Goal: Task Accomplishment & Management: Complete application form

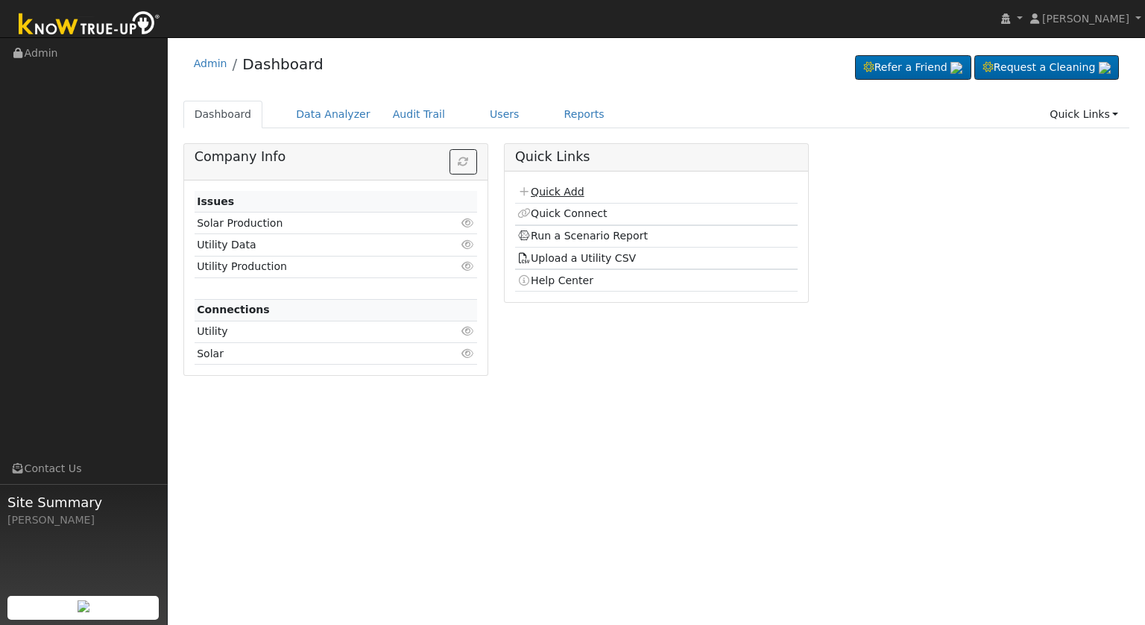
click at [558, 190] on link "Quick Add" at bounding box center [550, 192] width 66 height 12
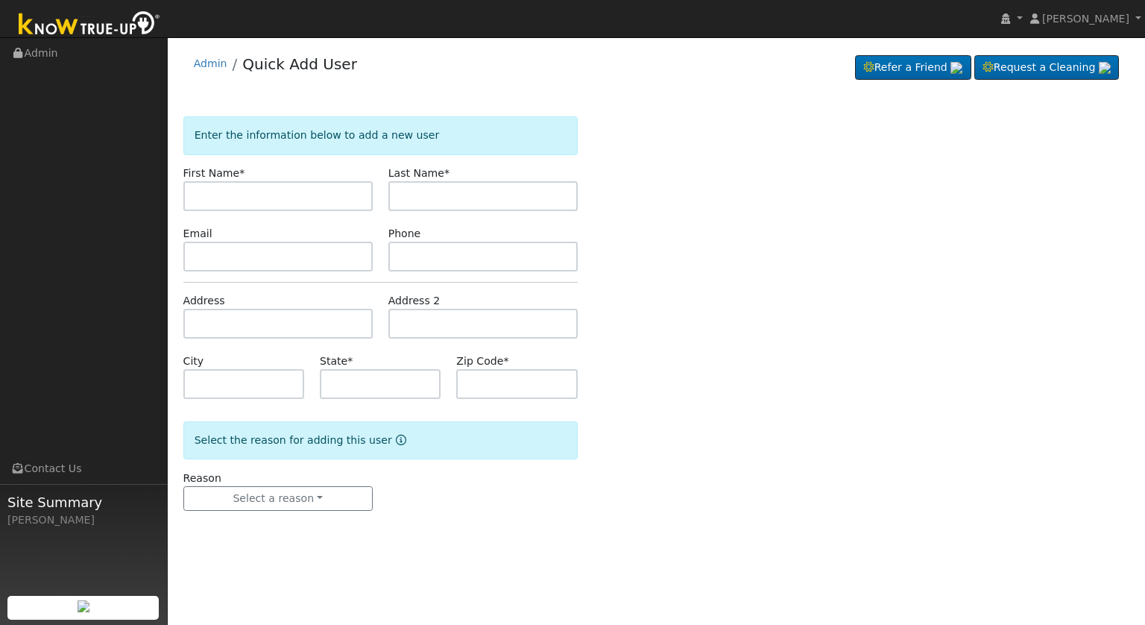
click at [247, 192] on input "text" at bounding box center [277, 196] width 189 height 30
type input "[PERSON_NAME]"
click at [467, 187] on input "text" at bounding box center [482, 196] width 189 height 30
type input "[PERSON_NAME]"
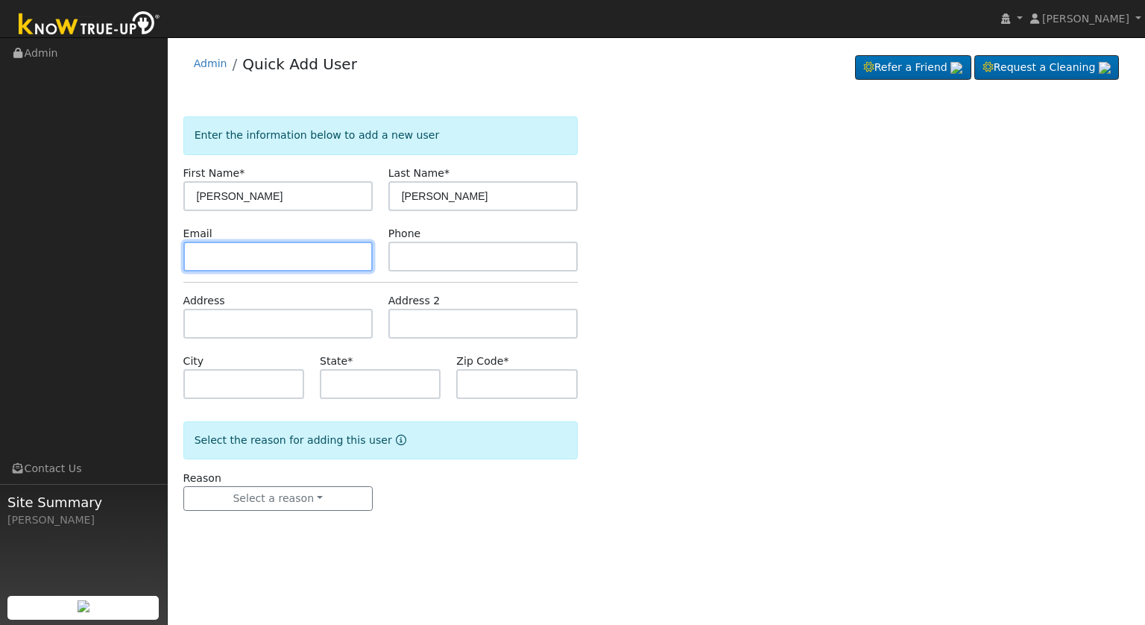
click at [282, 248] on input "text" at bounding box center [277, 257] width 189 height 30
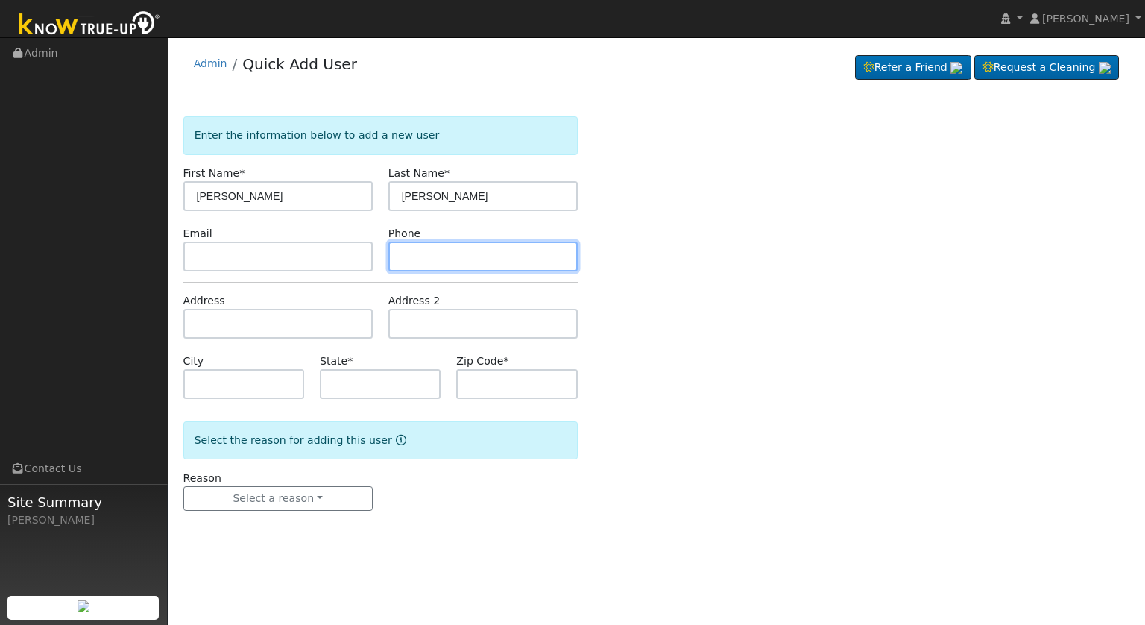
click at [505, 256] on input "text" at bounding box center [482, 257] width 189 height 30
type input "5592131056"
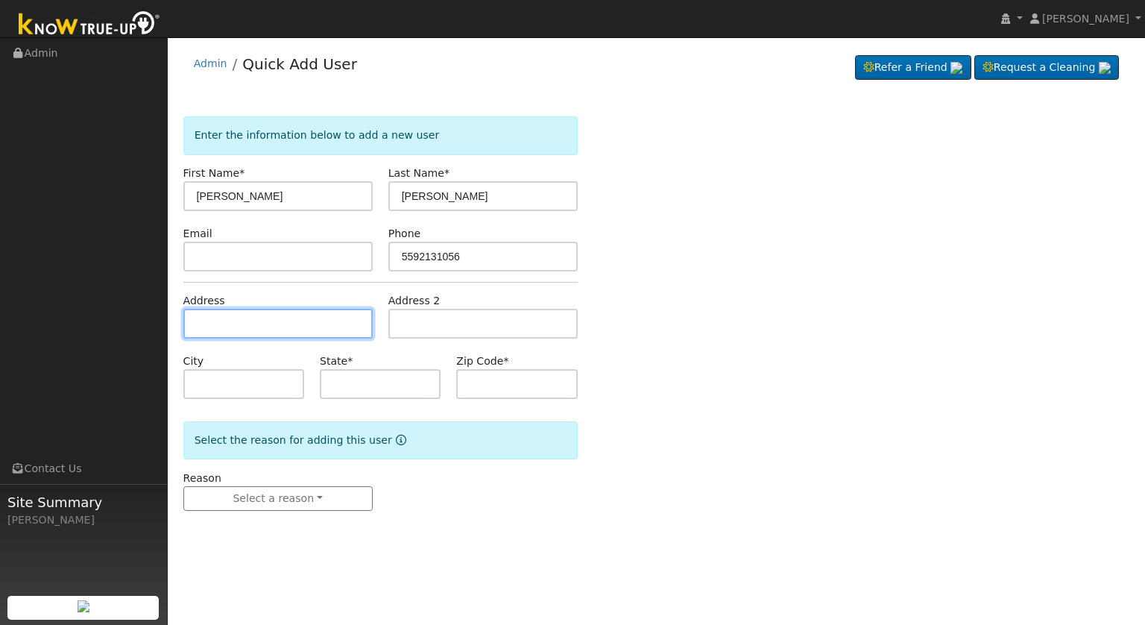
click at [335, 322] on input "text" at bounding box center [277, 324] width 189 height 30
type input "1365 West Big Sandy Road"
type input "Fresno"
type input "CA"
type input "93711"
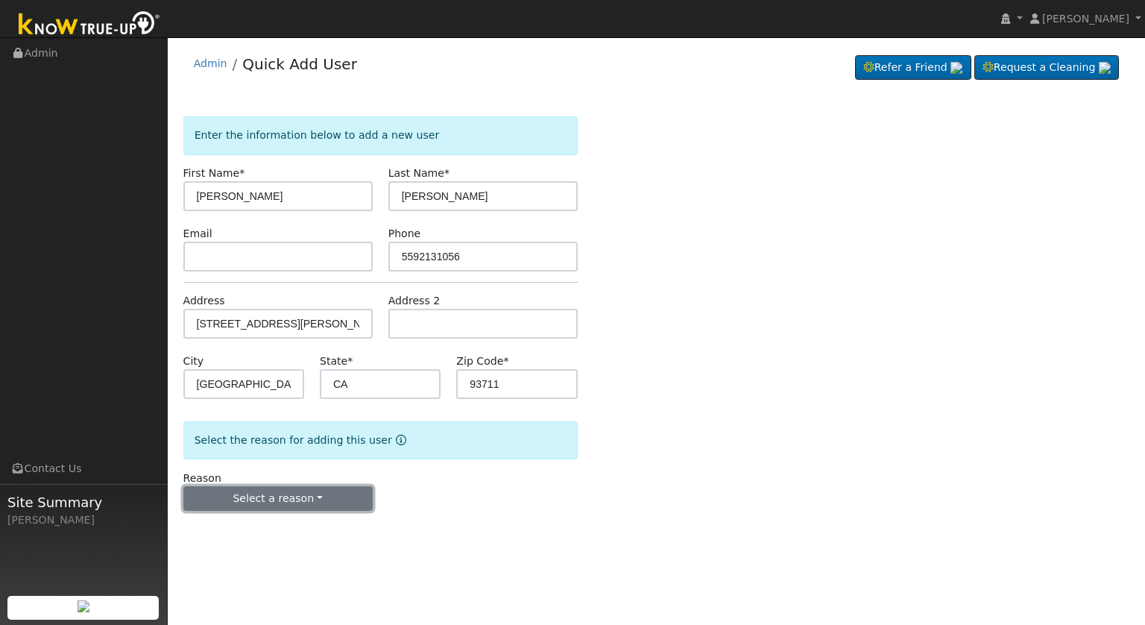
click at [326, 495] on button "Select a reason" at bounding box center [277, 498] width 189 height 25
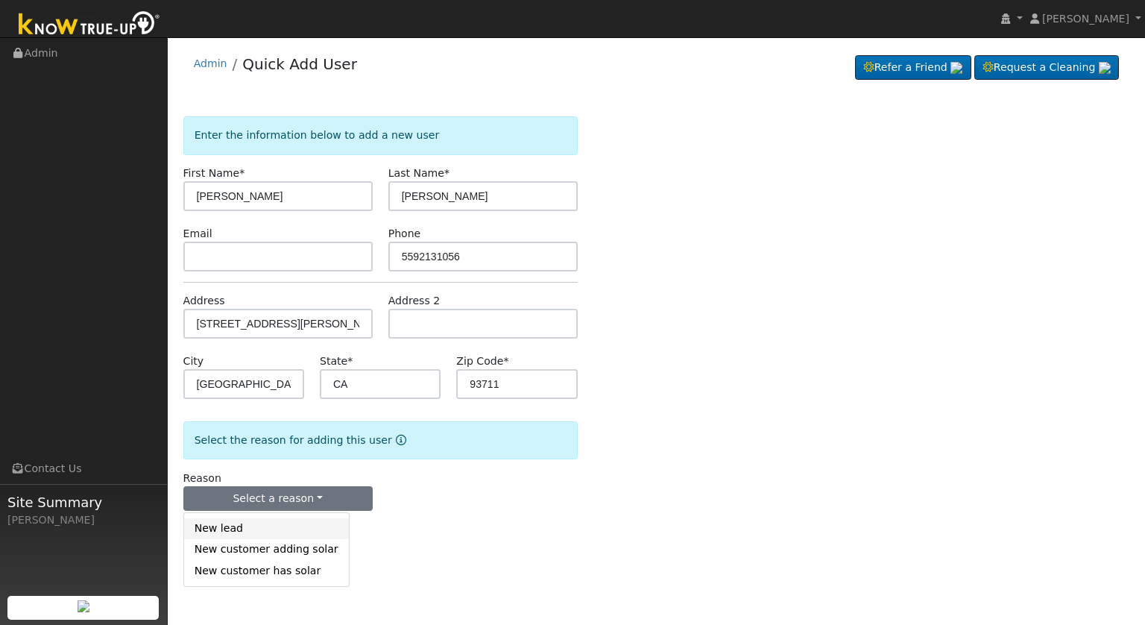
click at [251, 537] on link "New lead" at bounding box center [266, 528] width 165 height 21
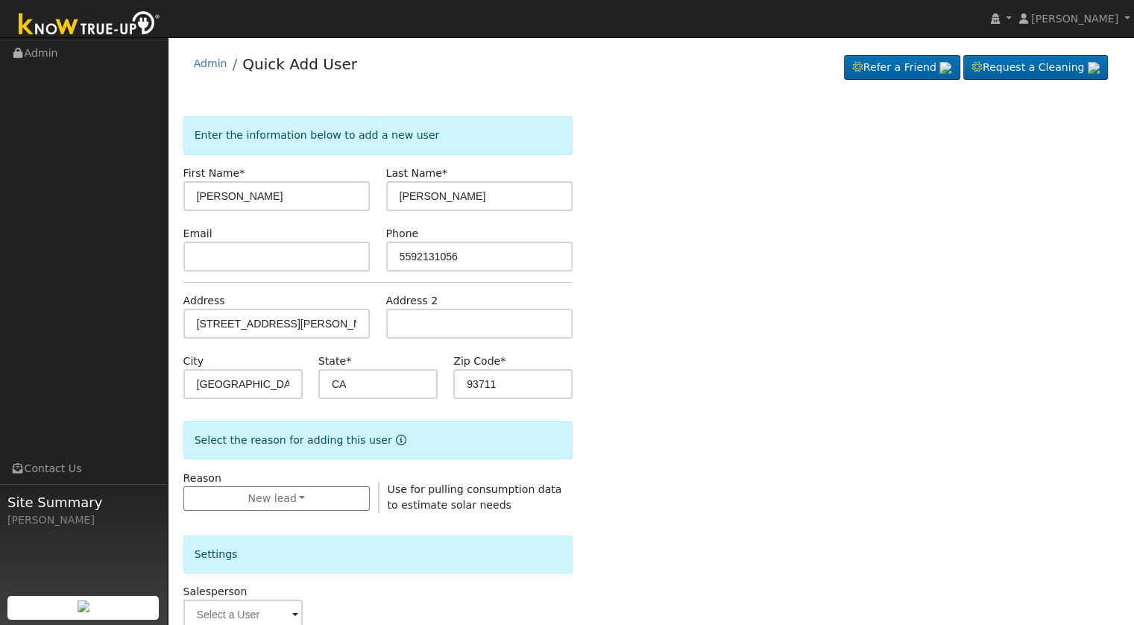
scroll to position [273, 0]
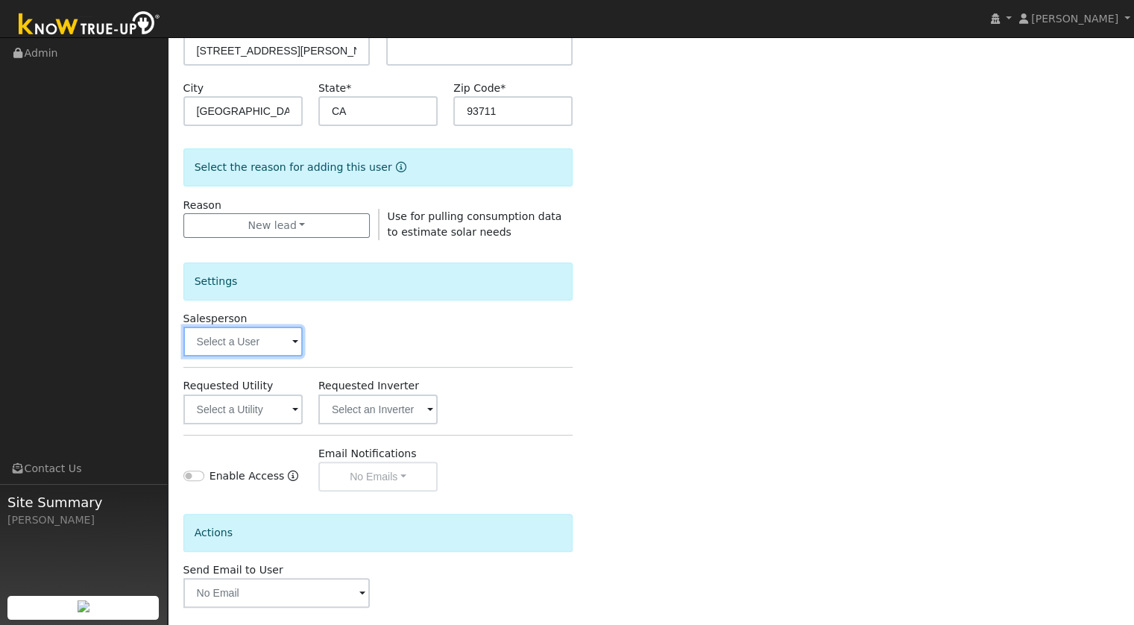
click at [280, 347] on input "text" at bounding box center [242, 342] width 119 height 30
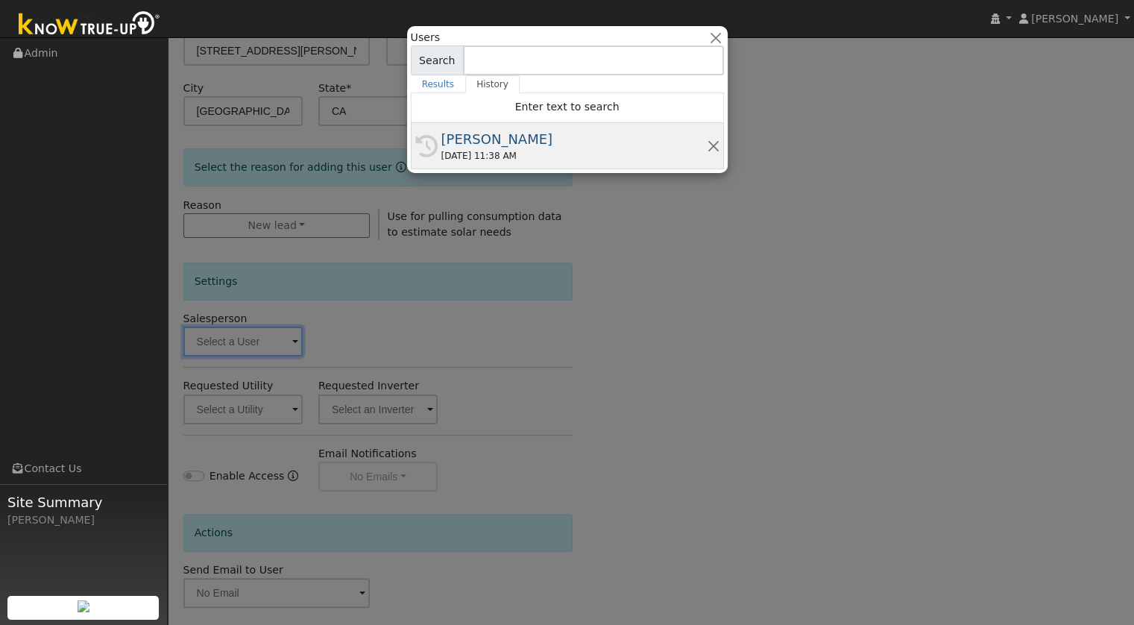
click at [529, 149] on div "09/17/2025 11:38 AM" at bounding box center [573, 155] width 265 height 13
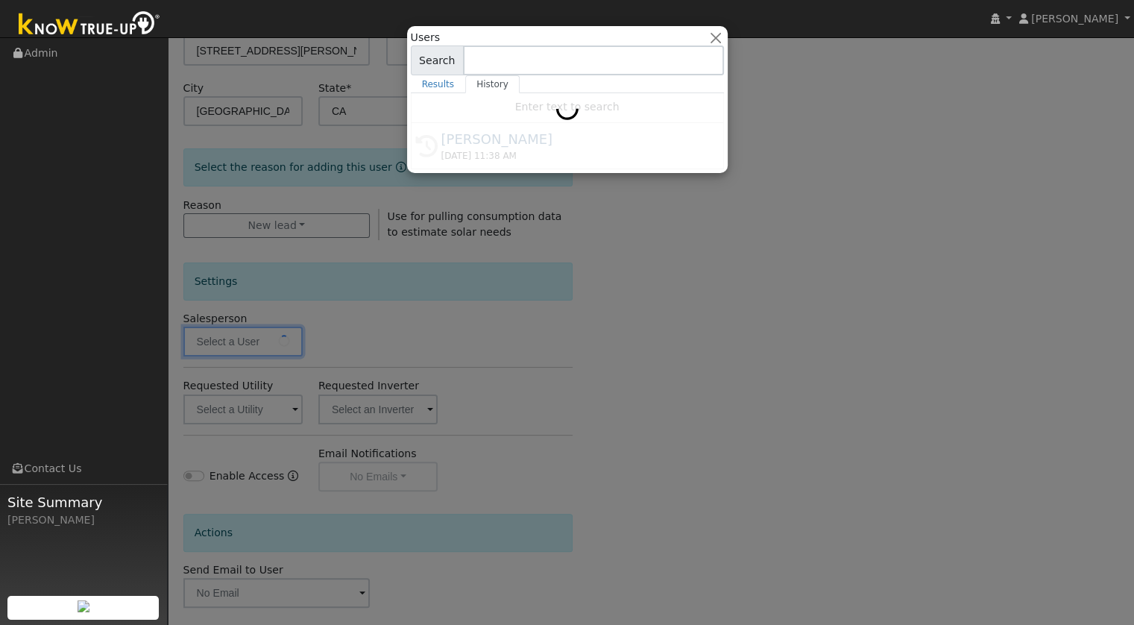
type input "[PERSON_NAME]"
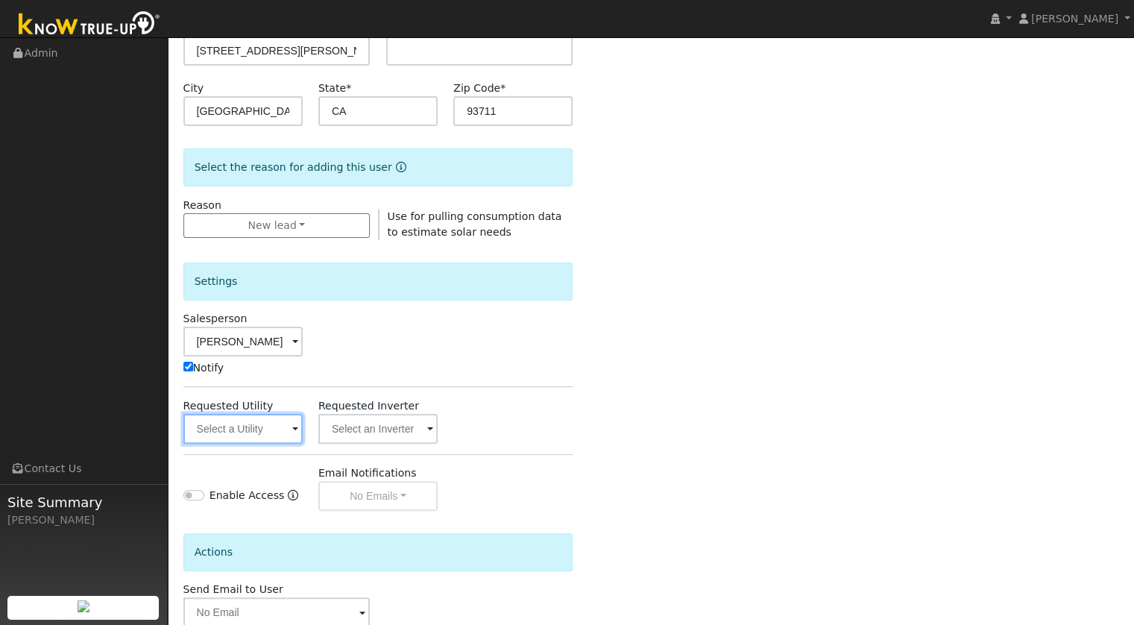
click at [291, 429] on input "text" at bounding box center [242, 429] width 119 height 30
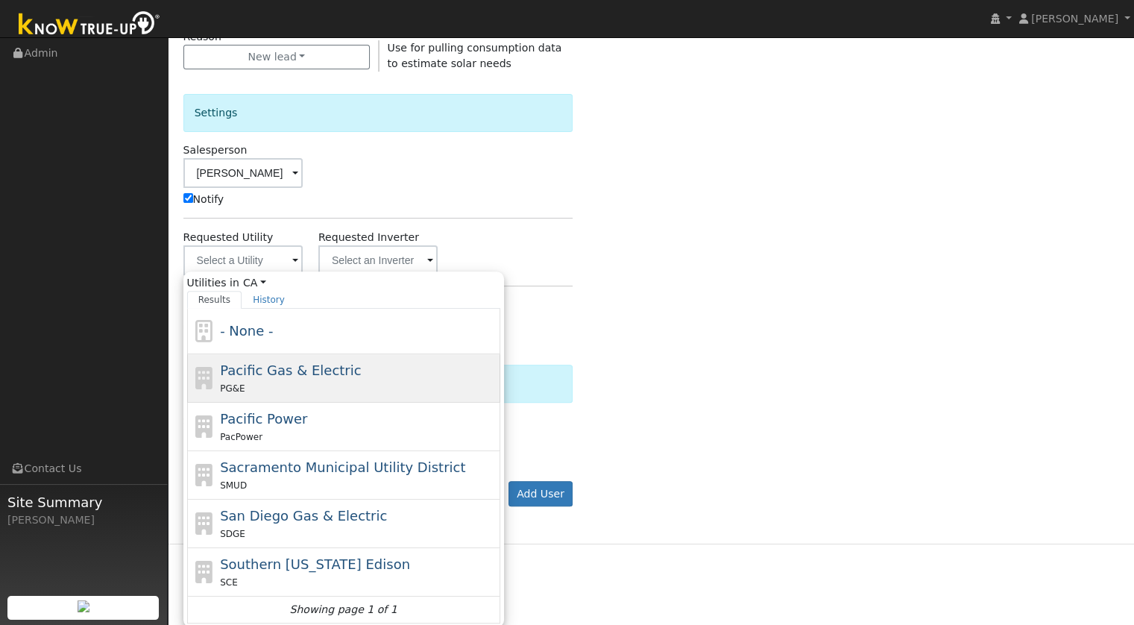
click at [355, 362] on div "Pacific Gas & Electric PG&E" at bounding box center [358, 378] width 277 height 36
type input "Pacific Gas & Electric"
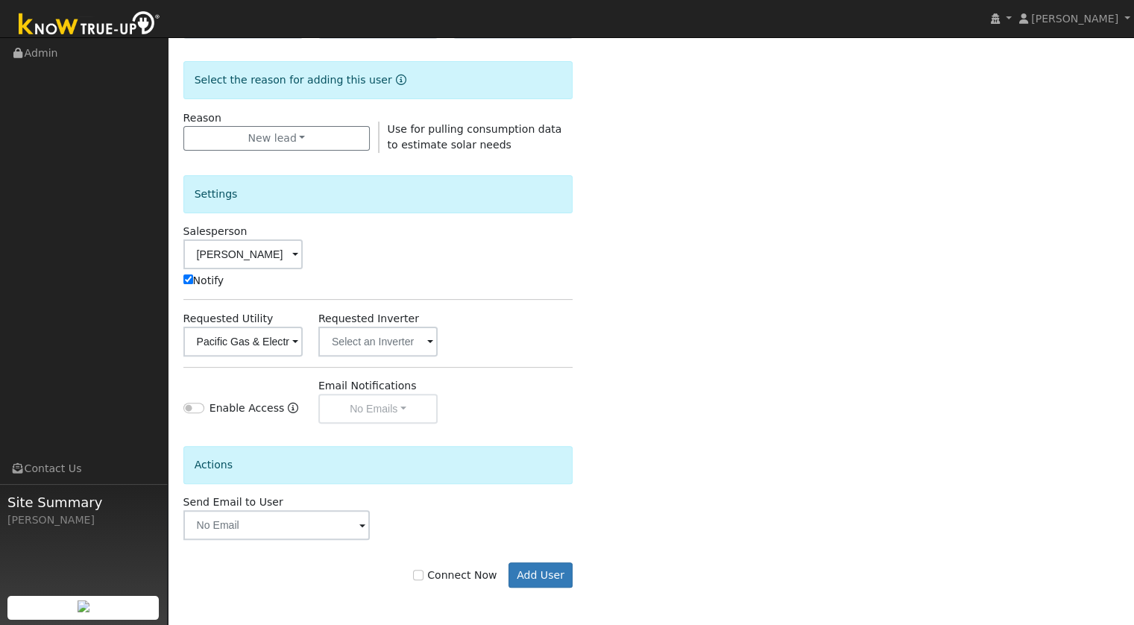
scroll to position [358, 0]
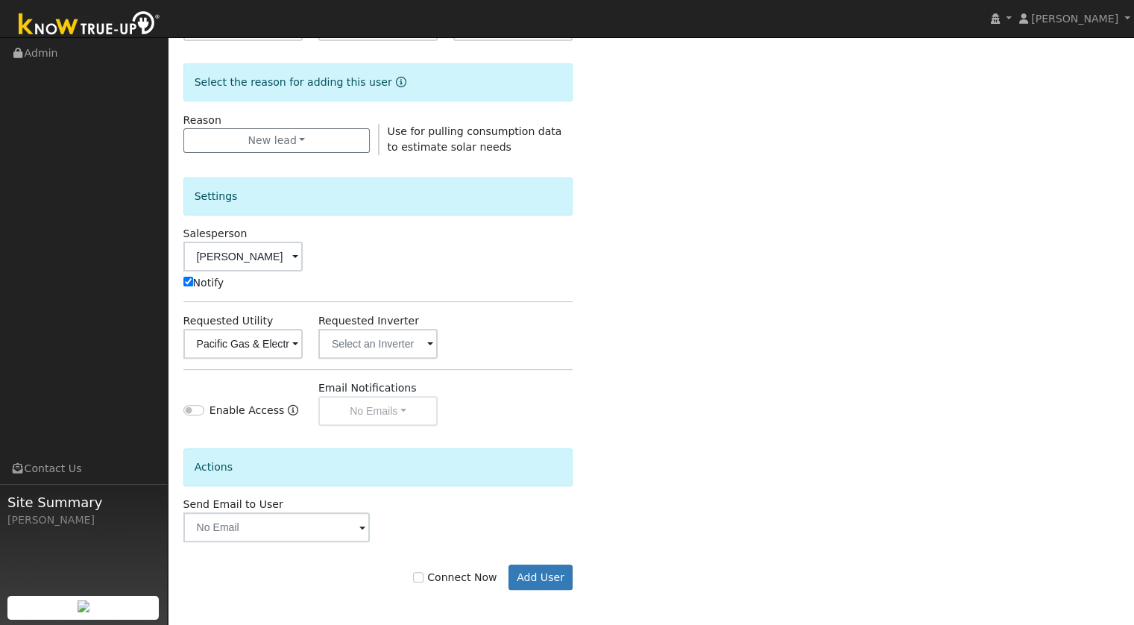
click at [420, 578] on div "Connect Now Add User" at bounding box center [378, 576] width 406 height 25
click at [423, 576] on input "Connect Now" at bounding box center [418, 577] width 10 height 10
checkbox input "true"
click at [528, 575] on button "Add User" at bounding box center [540, 576] width 65 height 25
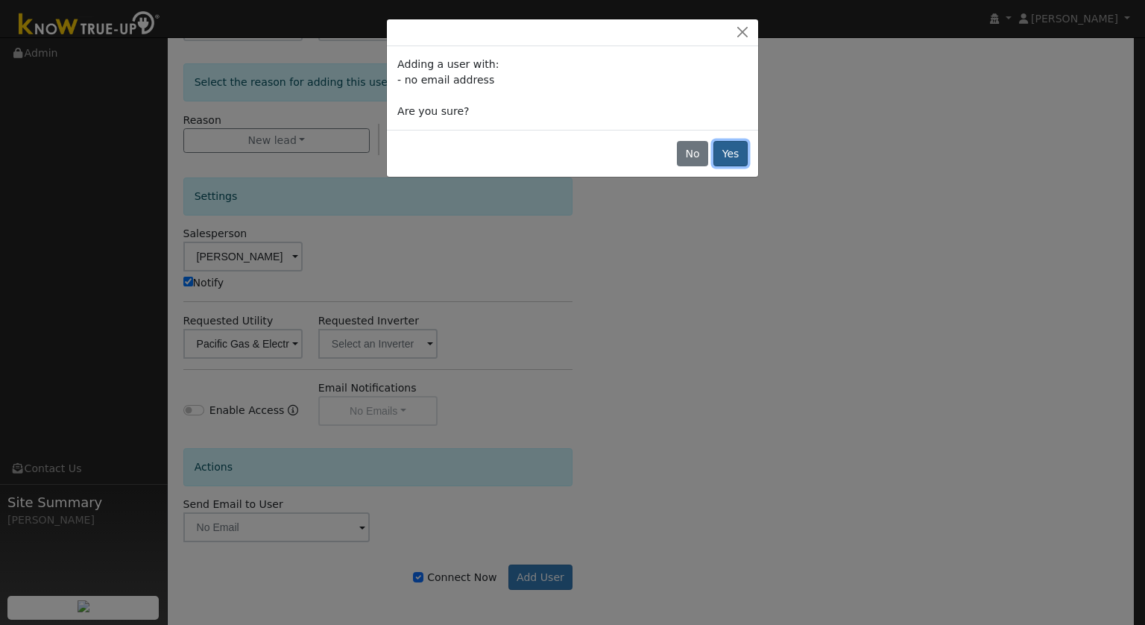
click at [733, 152] on button "Yes" at bounding box center [730, 153] width 34 height 25
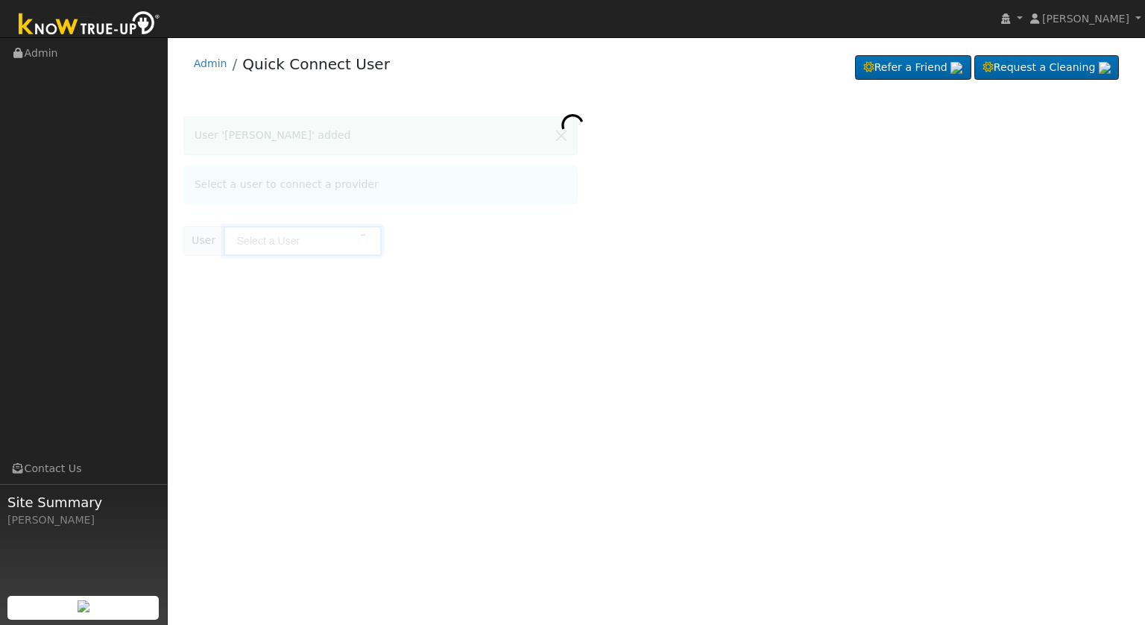
type input "[PERSON_NAME]"
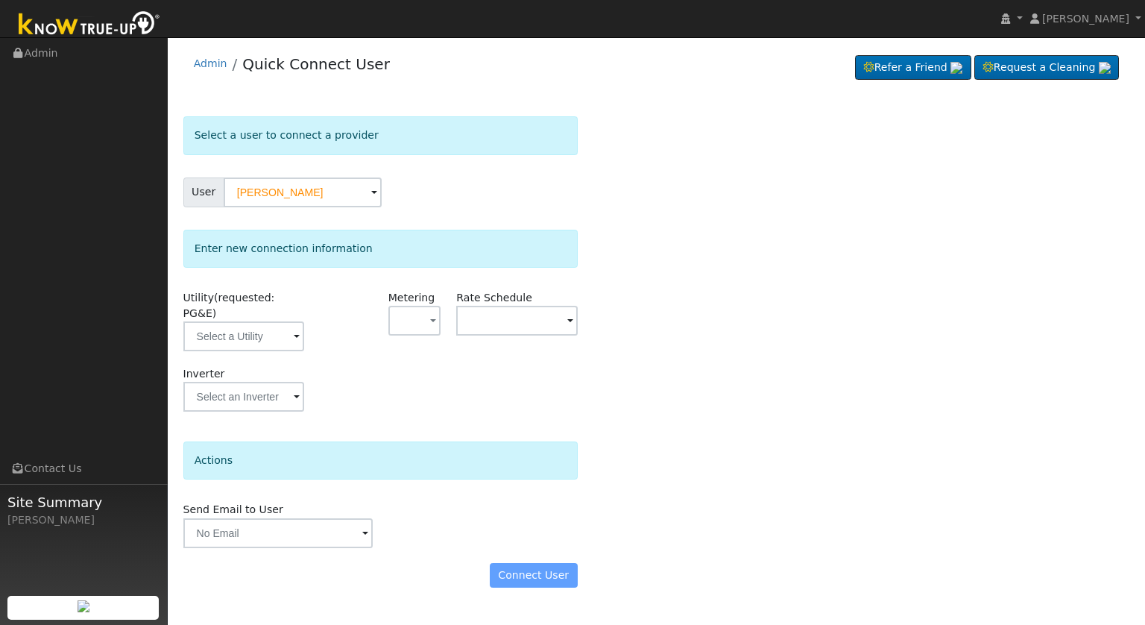
click at [297, 329] on span at bounding box center [297, 337] width 6 height 17
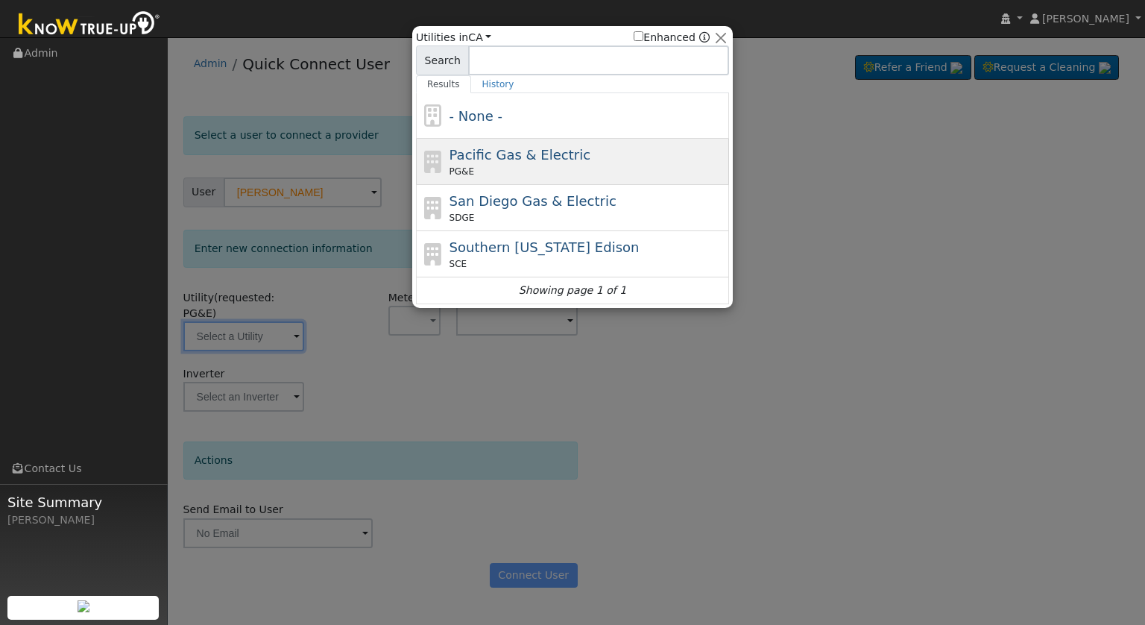
click at [522, 157] on span "Pacific Gas & Electric" at bounding box center [520, 155] width 141 height 16
type input "PG&E"
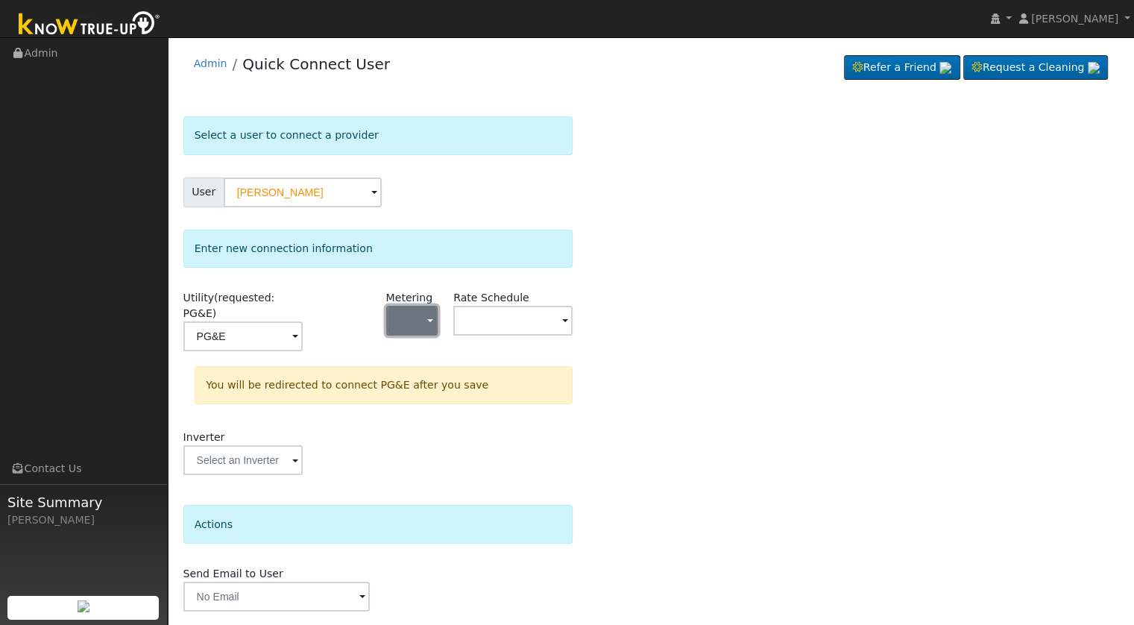
click at [437, 320] on button "button" at bounding box center [412, 321] width 52 height 30
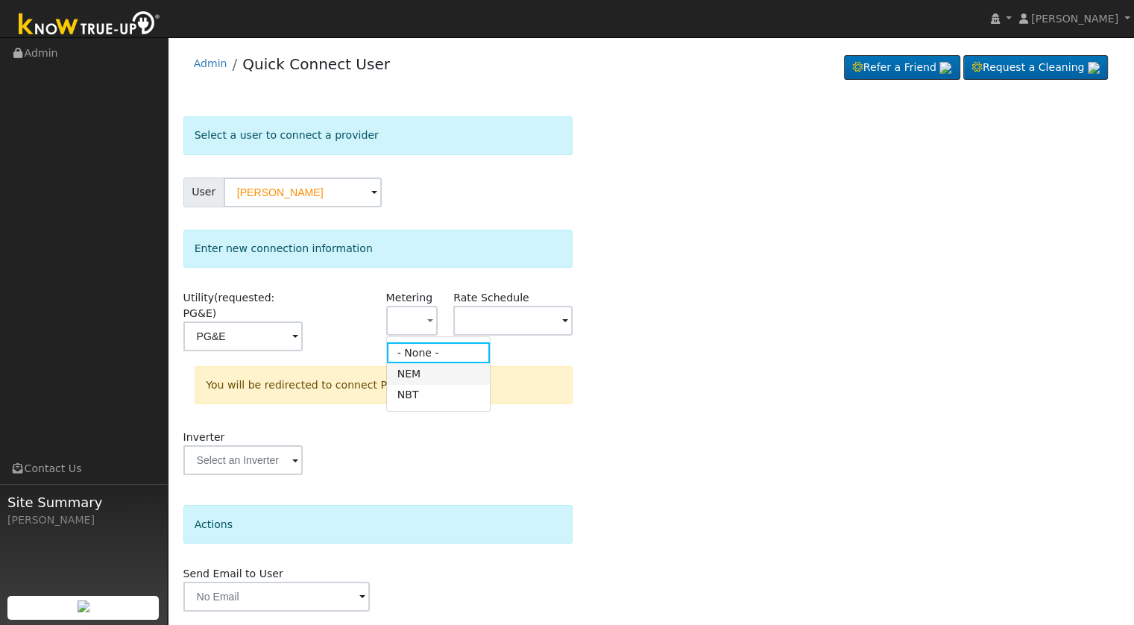
click at [435, 375] on link "NEM" at bounding box center [439, 373] width 104 height 21
click at [536, 336] on div "Rate Schedule" at bounding box center [513, 328] width 135 height 76
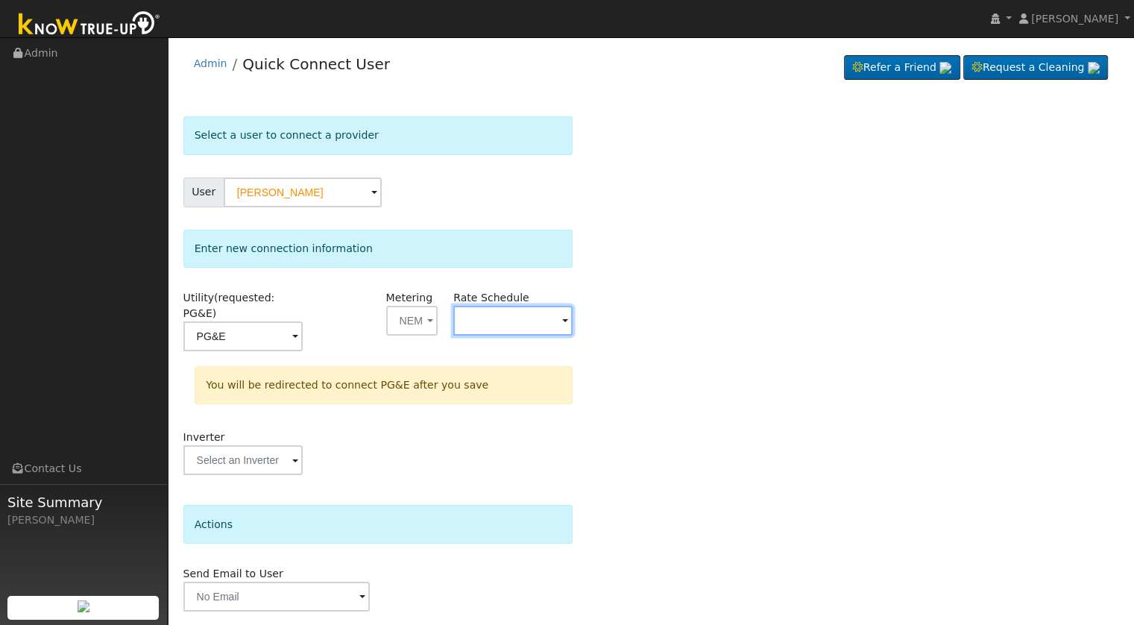
click at [555, 321] on input "text" at bounding box center [512, 321] width 119 height 30
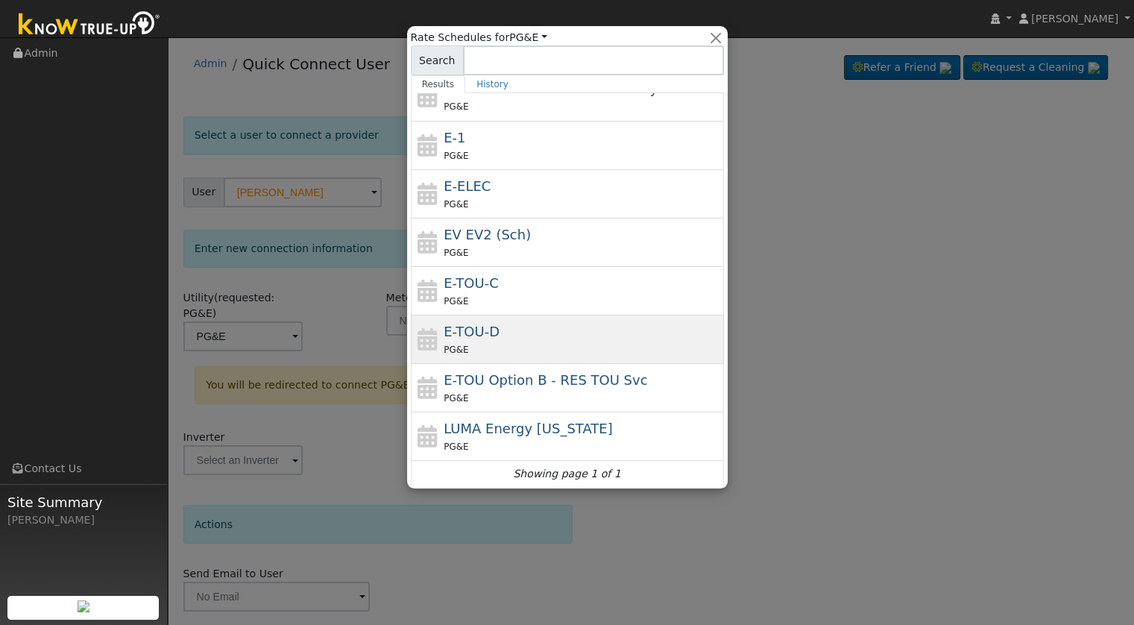
scroll to position [212, 0]
click at [625, 345] on div "PG&E" at bounding box center [582, 349] width 277 height 16
type input "E-TOU-D"
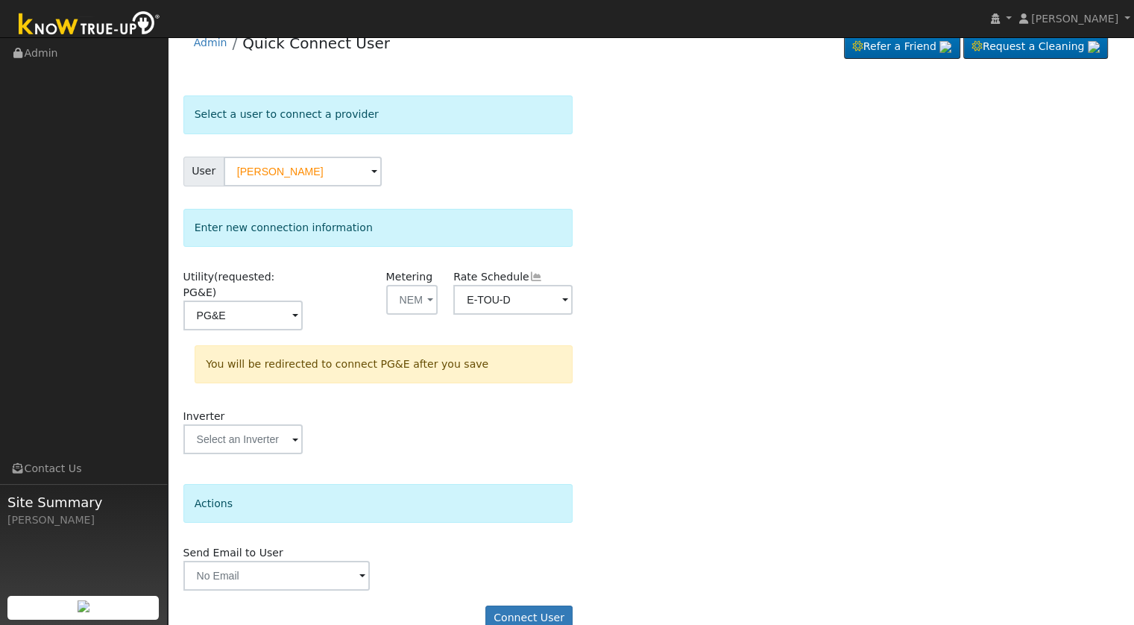
scroll to position [31, 0]
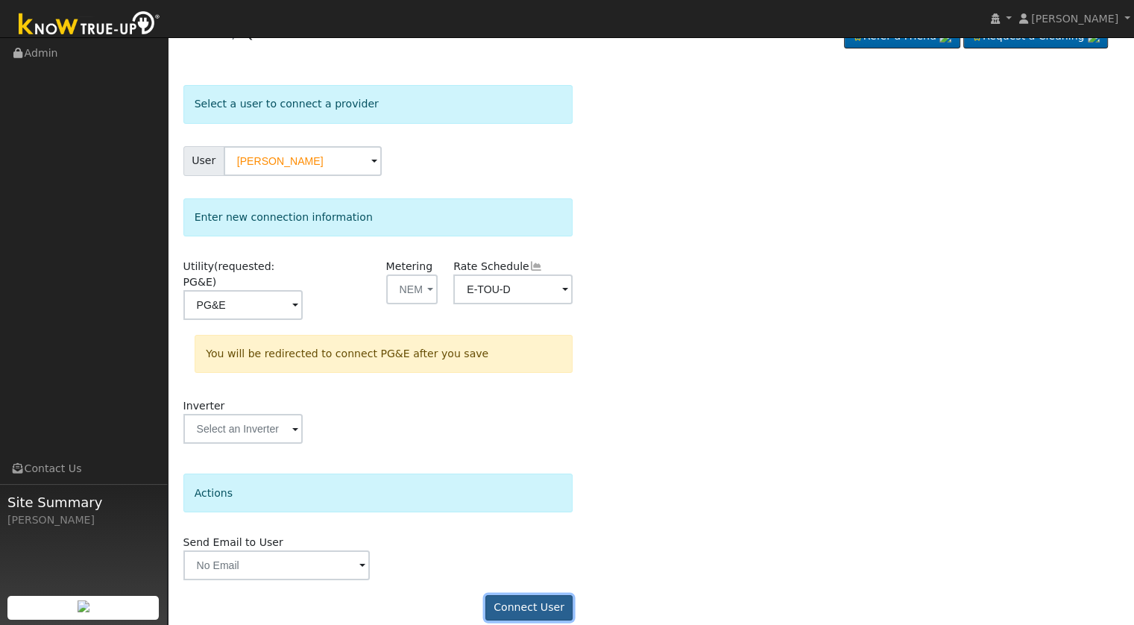
click at [534, 595] on button "Connect User" at bounding box center [529, 607] width 88 height 25
